Goal: Check status: Check status

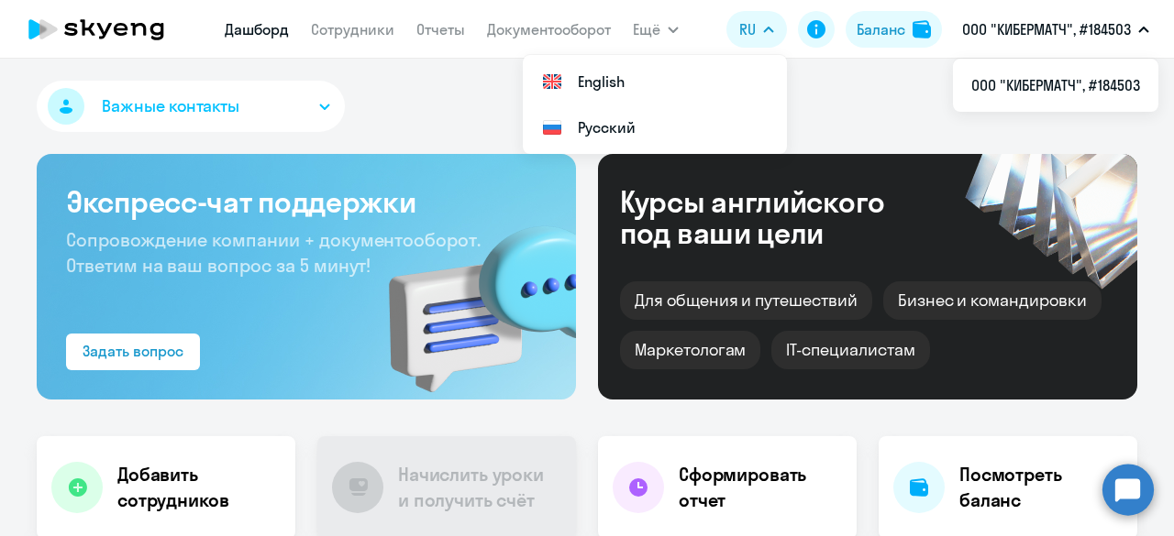
click at [921, 20] on img at bounding box center [921, 29] width 18 height 18
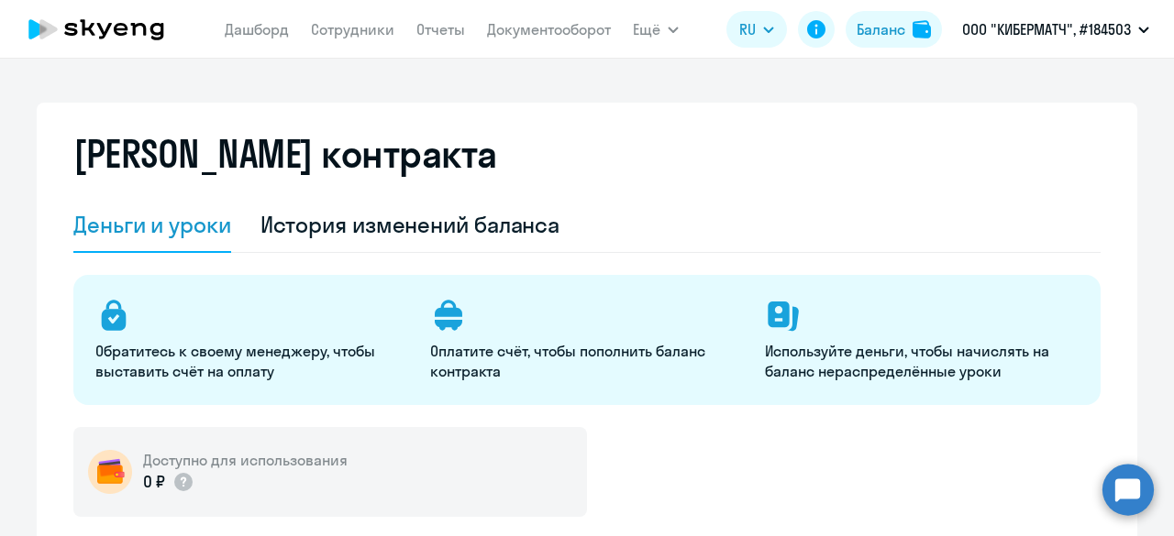
select select "english_adult_not_native_speaker"
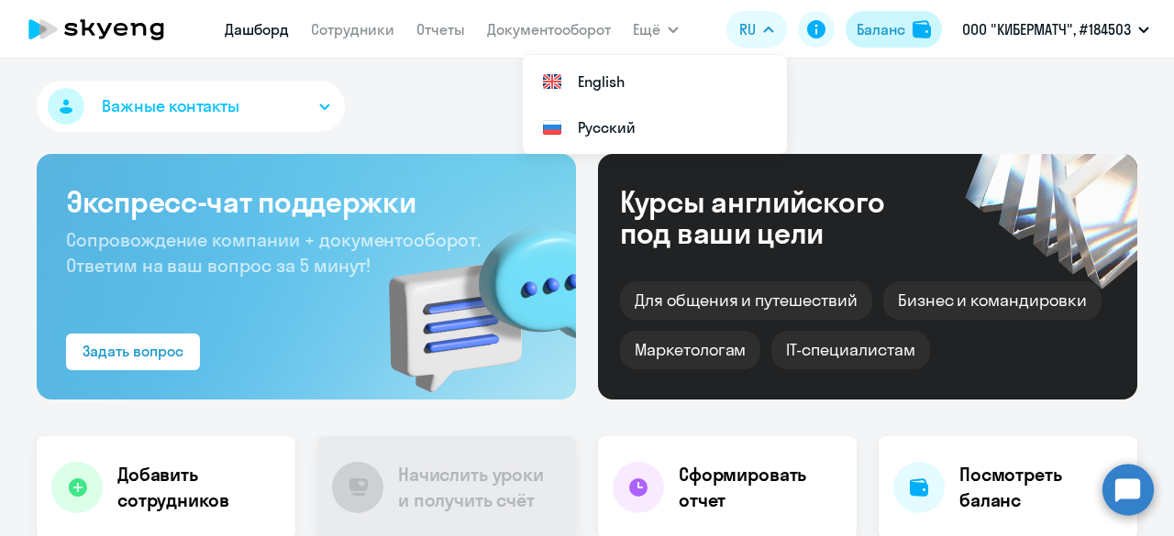
click at [865, 28] on div "Баланс" at bounding box center [880, 29] width 49 height 22
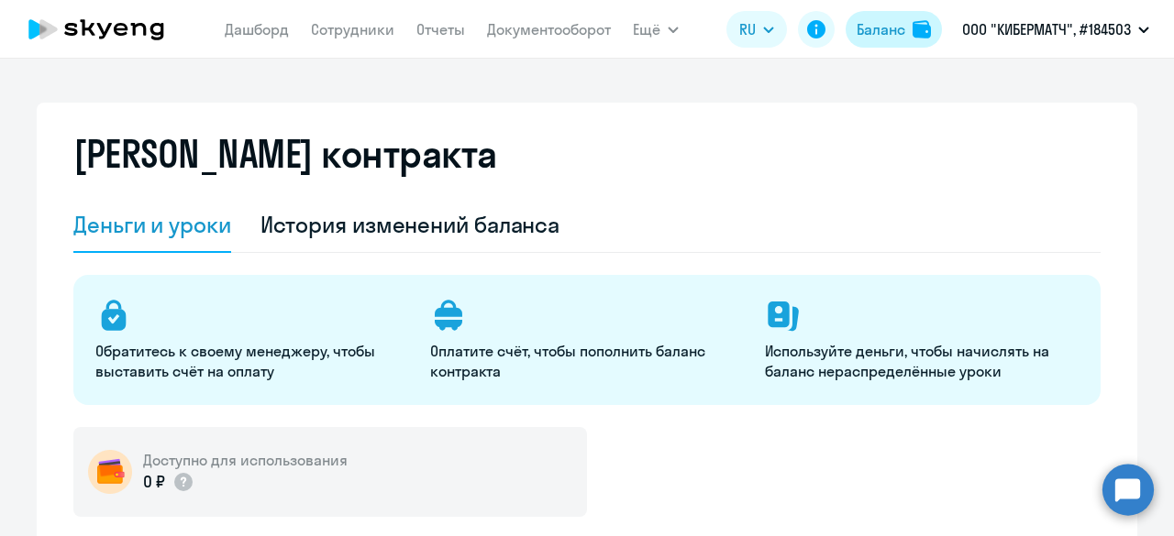
select select "english_adult_not_native_speaker"
